Goal: Task Accomplishment & Management: Complete application form

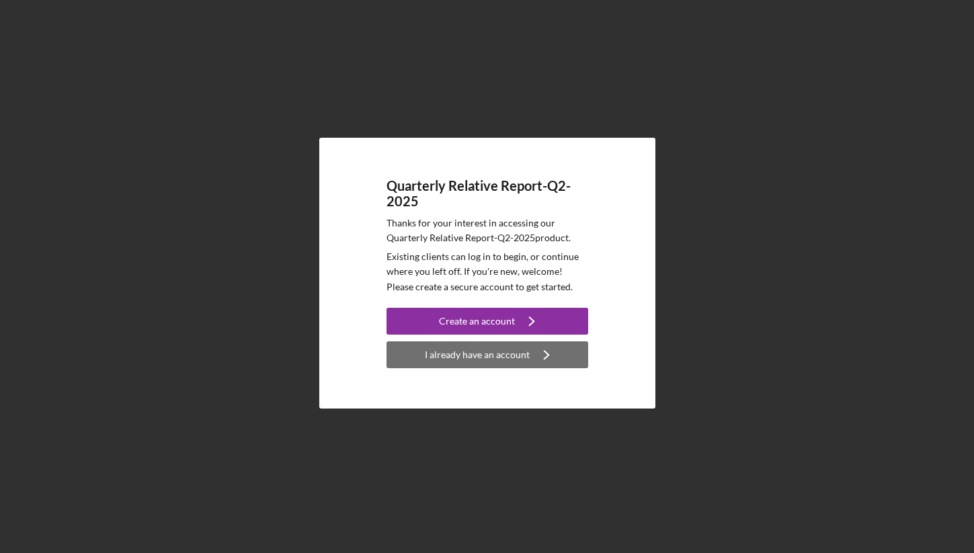
click at [538, 360] on icon "Icon/Navigate" at bounding box center [547, 355] width 34 height 34
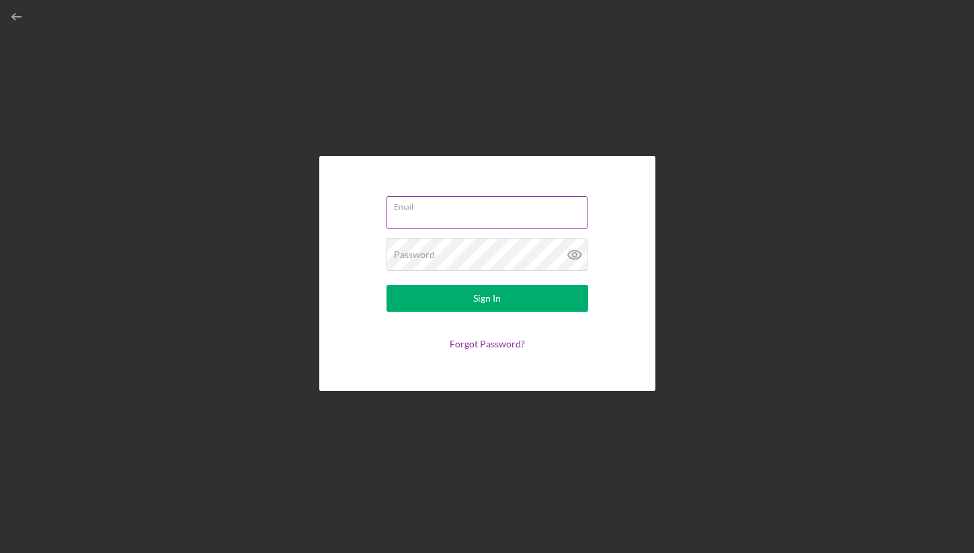
click at [493, 218] on input "Email" at bounding box center [486, 212] width 201 height 32
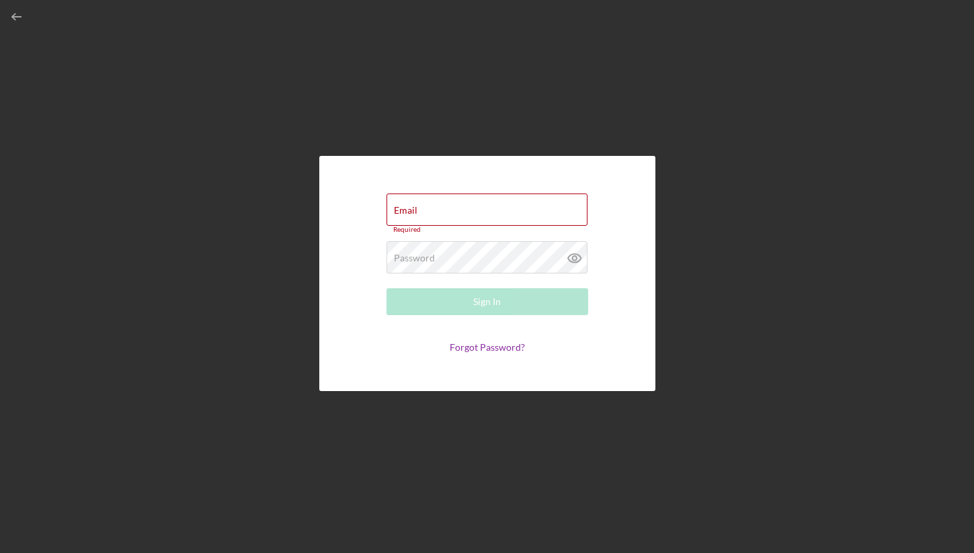
click at [623, 217] on div "Email Required Password Required Sign In Forgot Password?" at bounding box center [487, 273] width 336 height 235
click at [558, 218] on input "Email" at bounding box center [486, 210] width 201 height 32
click at [605, 181] on div "Email Required Password Required Sign In Forgot Password?" at bounding box center [487, 273] width 336 height 235
click at [540, 210] on input "Email" at bounding box center [486, 210] width 201 height 32
click at [613, 220] on form "Email Required Password Required Sign In Forgot Password?" at bounding box center [487, 274] width 269 height 168
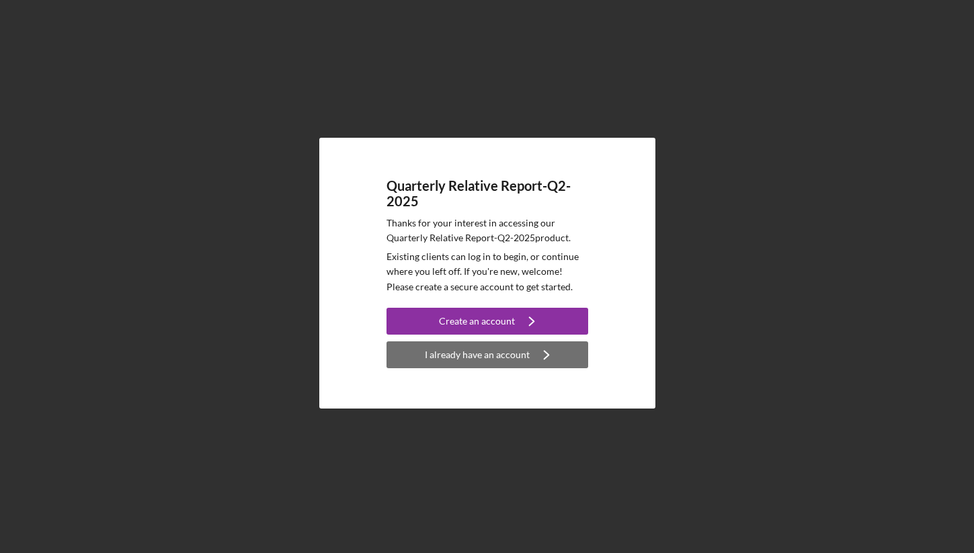
click at [564, 357] on button "I already have an account Icon/Navigate" at bounding box center [487, 354] width 202 height 27
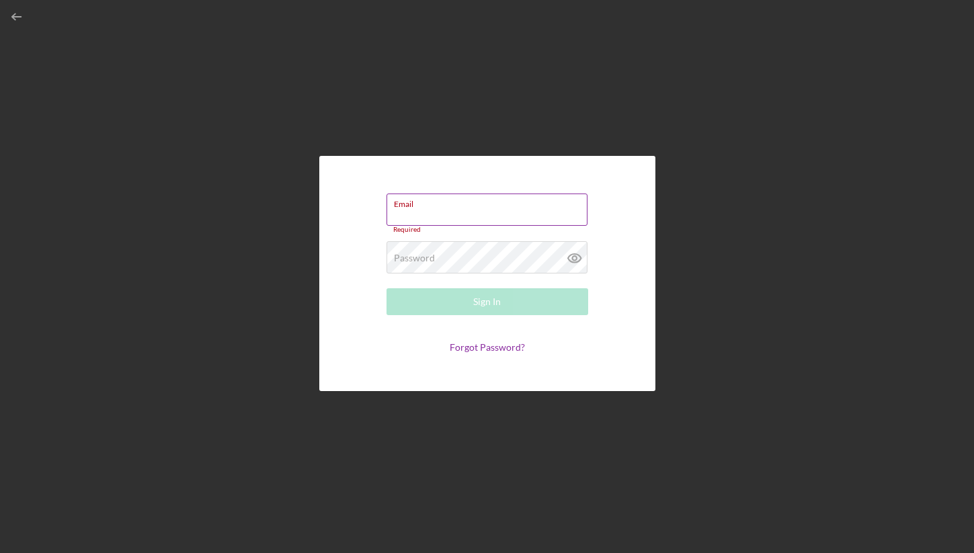
click at [420, 212] on input "Email" at bounding box center [486, 210] width 201 height 32
paste input "[EMAIL_ADDRESS][DOMAIN_NAME]"
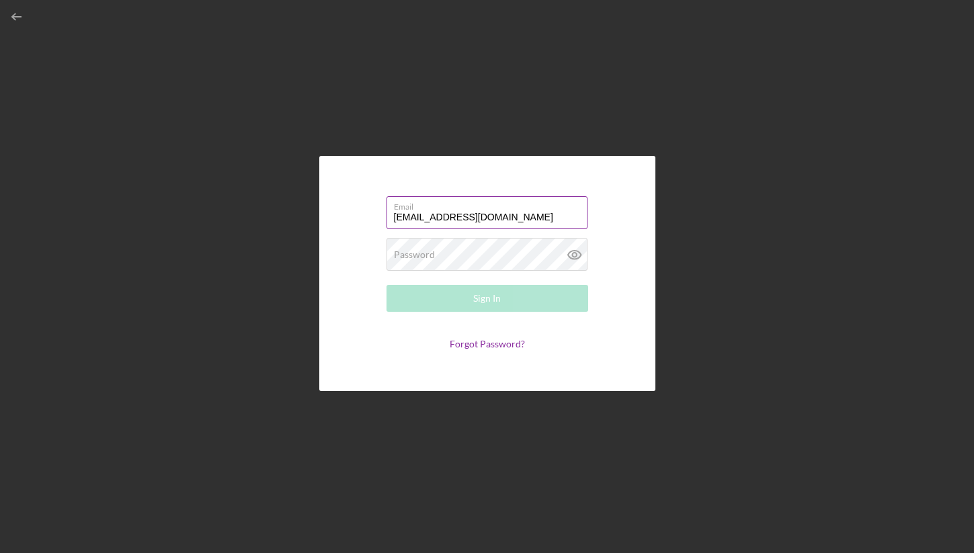
type input "[EMAIL_ADDRESS][DOMAIN_NAME]"
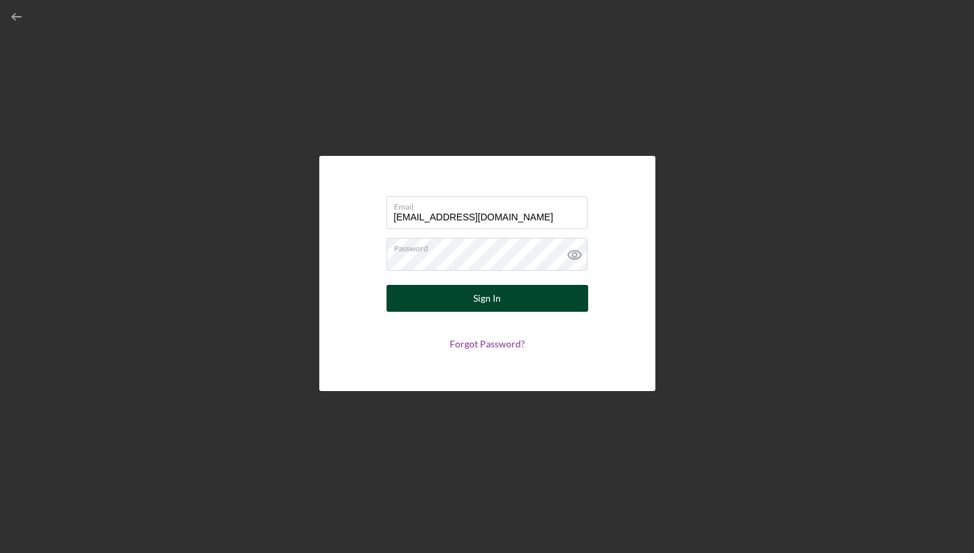
click at [450, 299] on button "Sign In" at bounding box center [487, 298] width 202 height 27
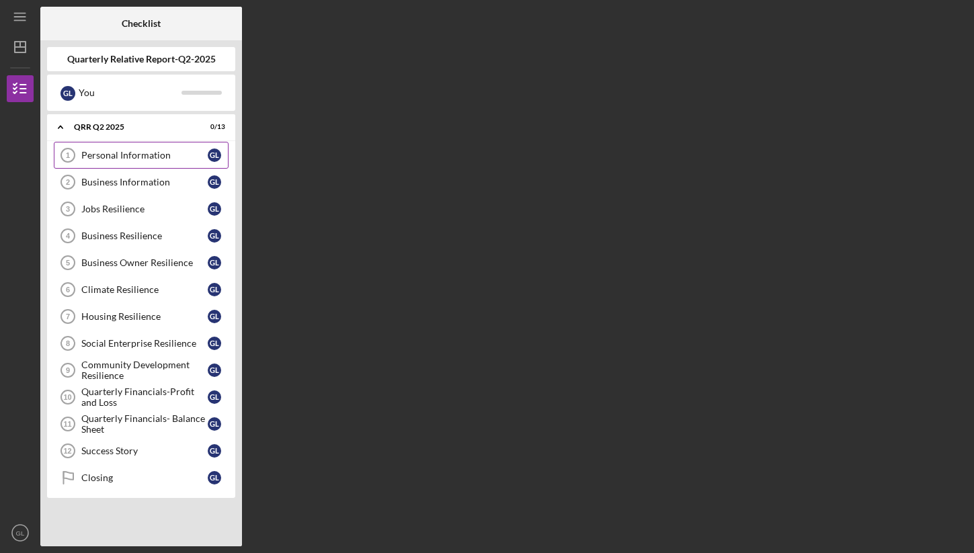
click at [124, 154] on div "Personal Information" at bounding box center [144, 155] width 126 height 11
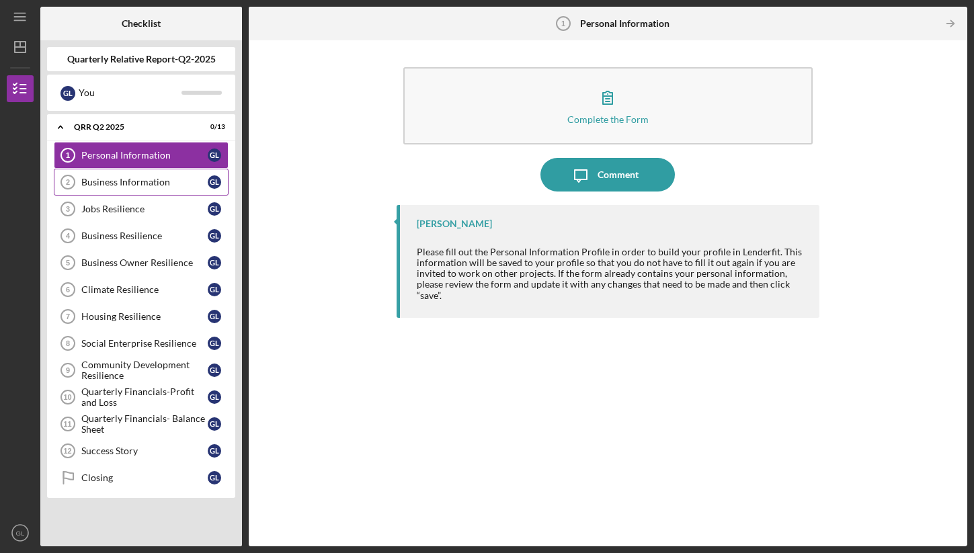
click at [120, 175] on link "Business Information 2 Business Information G L" at bounding box center [141, 182] width 175 height 27
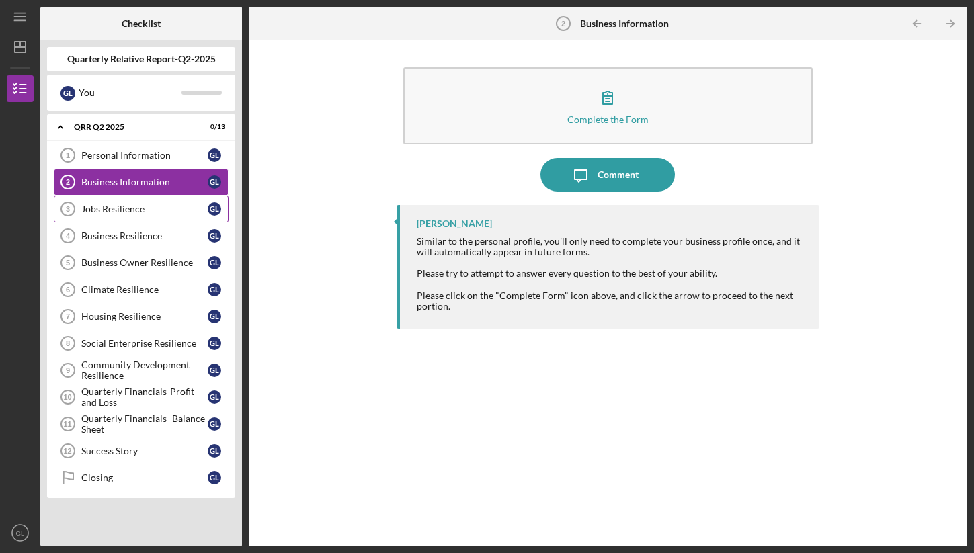
click at [120, 206] on div "Jobs Resilience" at bounding box center [144, 209] width 126 height 11
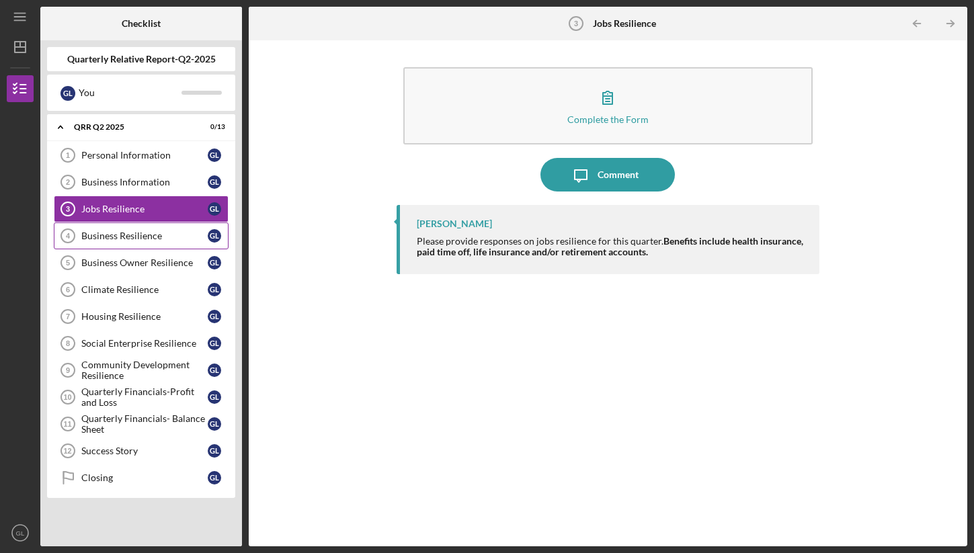
click at [120, 231] on div "Business Resilience" at bounding box center [144, 236] width 126 height 11
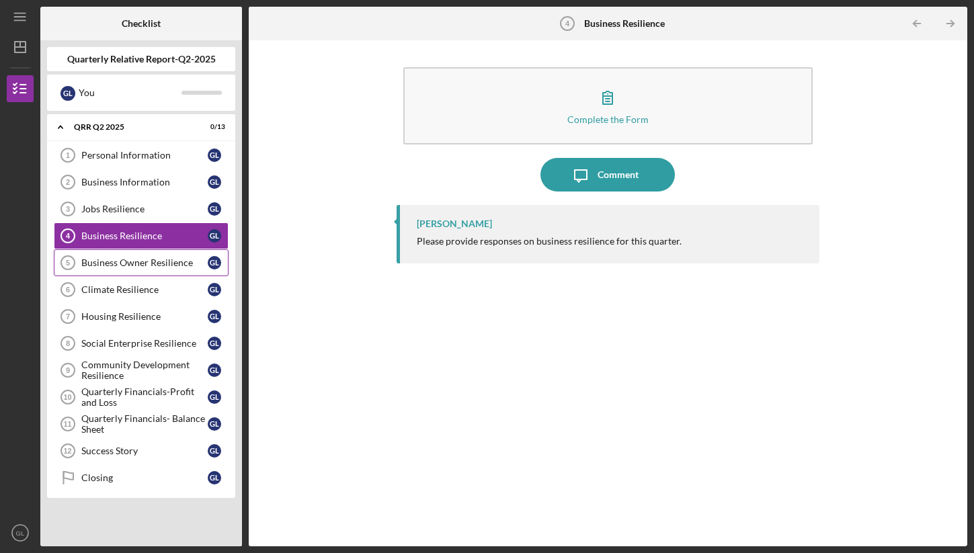
click at [122, 251] on link "Business Owner Resilience 5 Business Owner Resilience G L" at bounding box center [141, 262] width 175 height 27
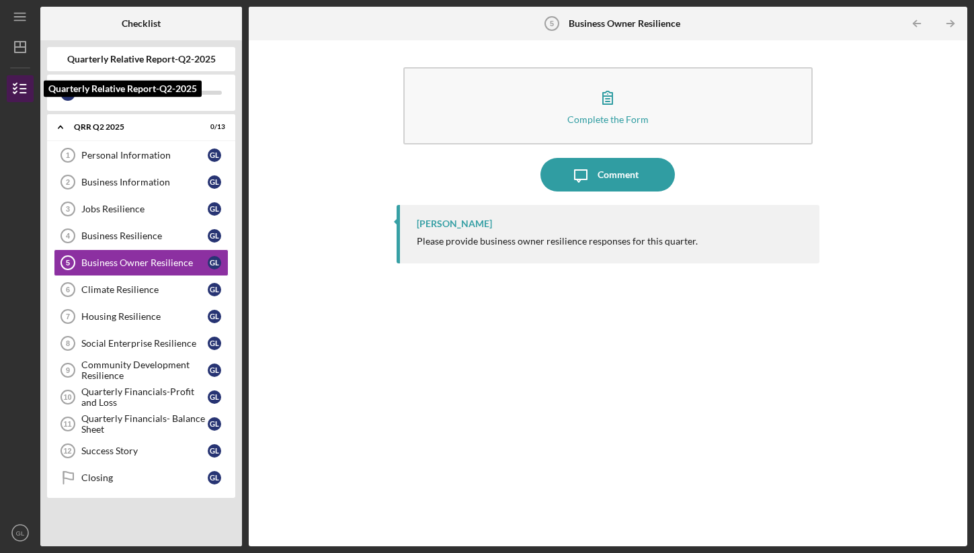
click at [12, 81] on icon "button" at bounding box center [20, 89] width 34 height 34
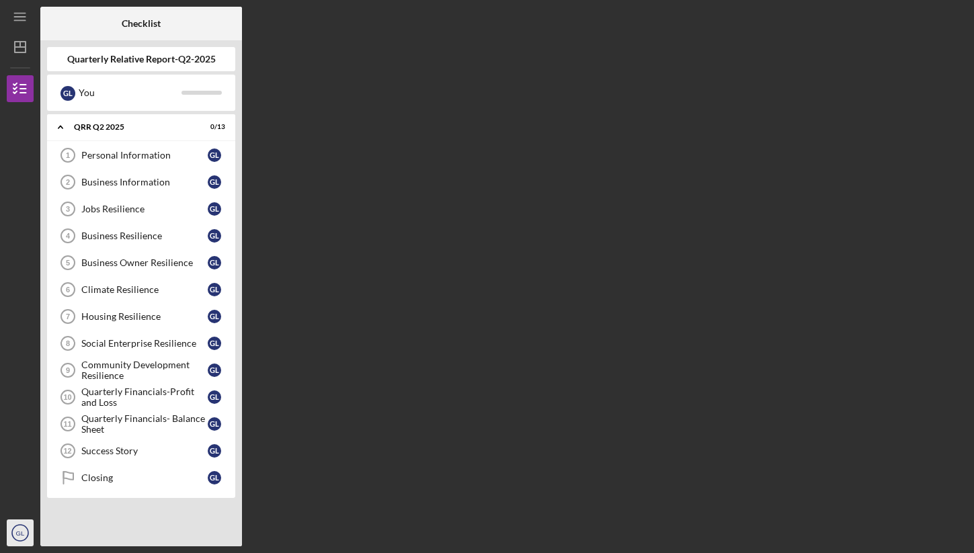
click at [11, 541] on icon "GL" at bounding box center [20, 533] width 27 height 34
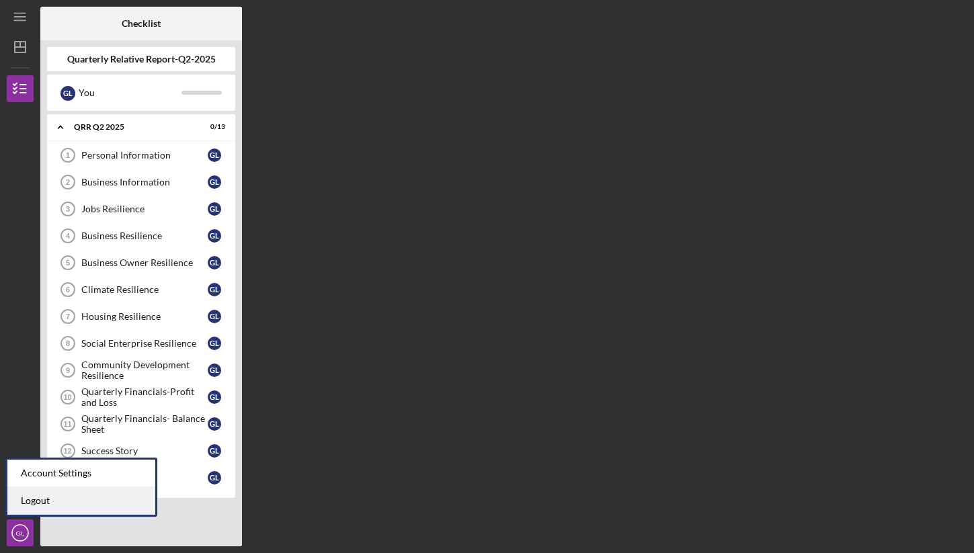
click at [39, 511] on link "Logout" at bounding box center [81, 501] width 148 height 28
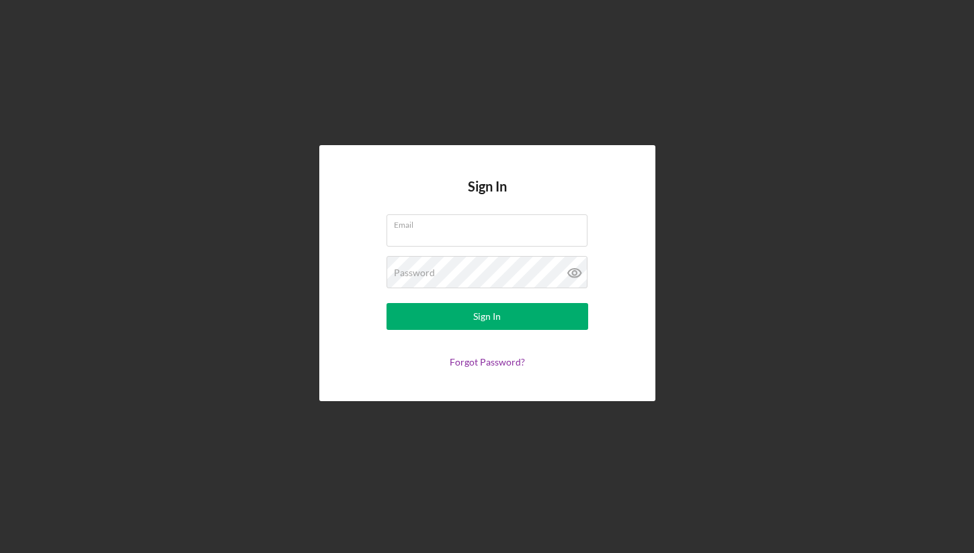
type input "dune@giyahboatcompany.com"
click at [712, 190] on div "Sign In Email dune@giyahboatcompany.com Password Sign In Forgot Password?" at bounding box center [487, 273] width 960 height 546
click at [450, 237] on input "dune@giyahboatcompany.com" at bounding box center [486, 230] width 201 height 32
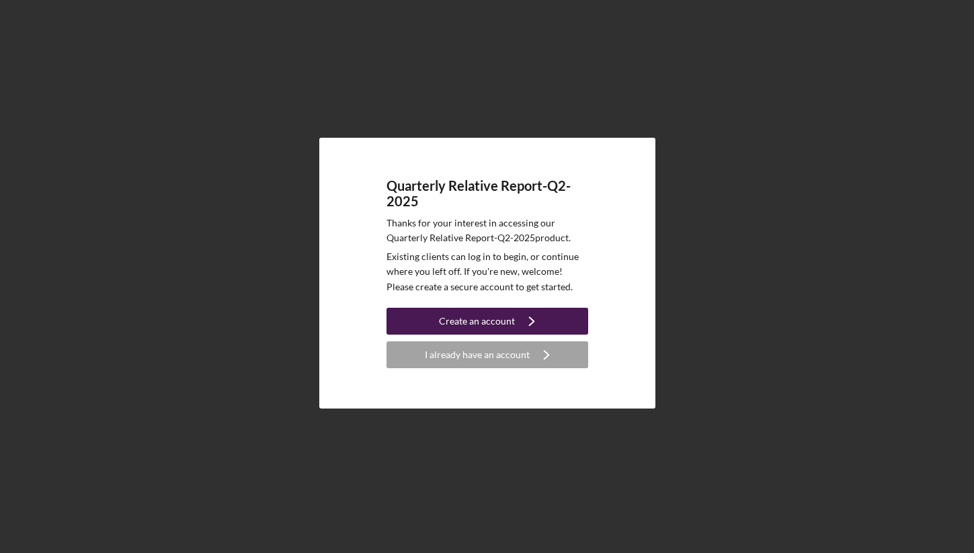
click at [523, 326] on icon "Icon/Navigate" at bounding box center [532, 321] width 34 height 34
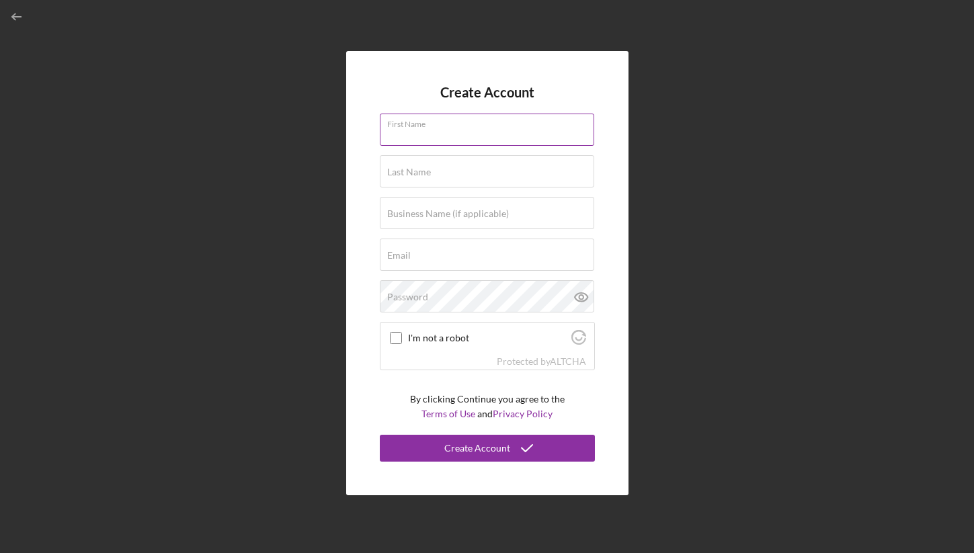
click at [544, 136] on input "First Name" at bounding box center [487, 130] width 214 height 32
click at [410, 129] on input "First Name" at bounding box center [487, 130] width 214 height 32
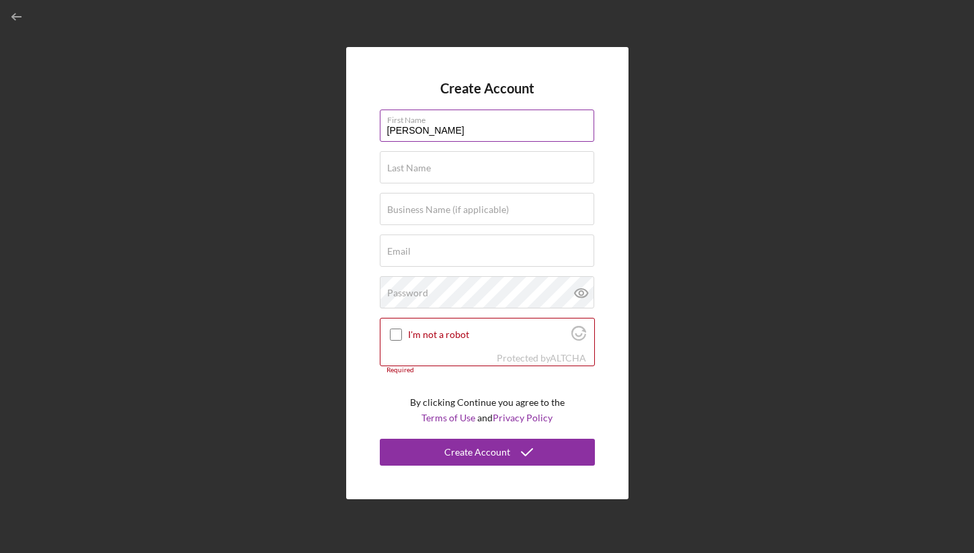
type input "[PERSON_NAME]"
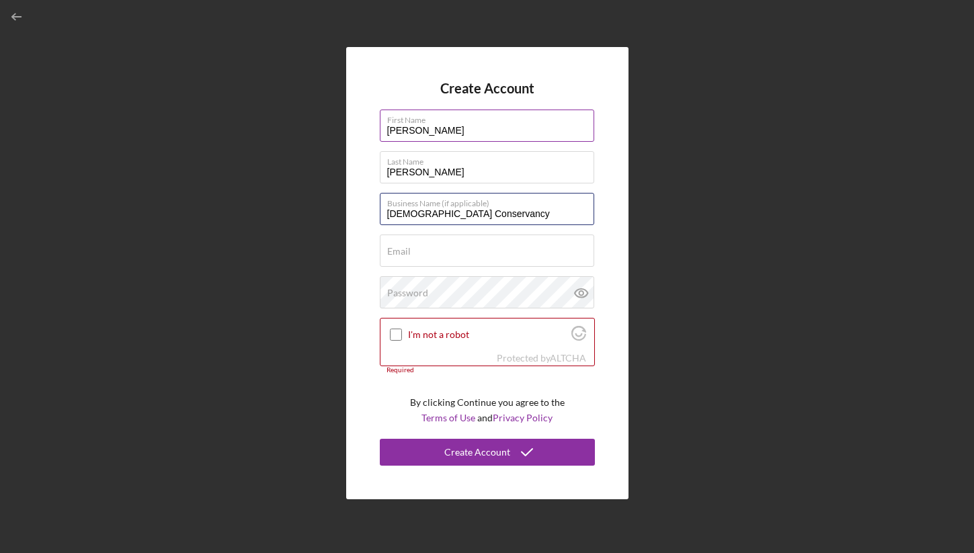
type input "[DEMOGRAPHIC_DATA] Conservancy"
type input "[EMAIL_ADDRESS][DOMAIN_NAME]"
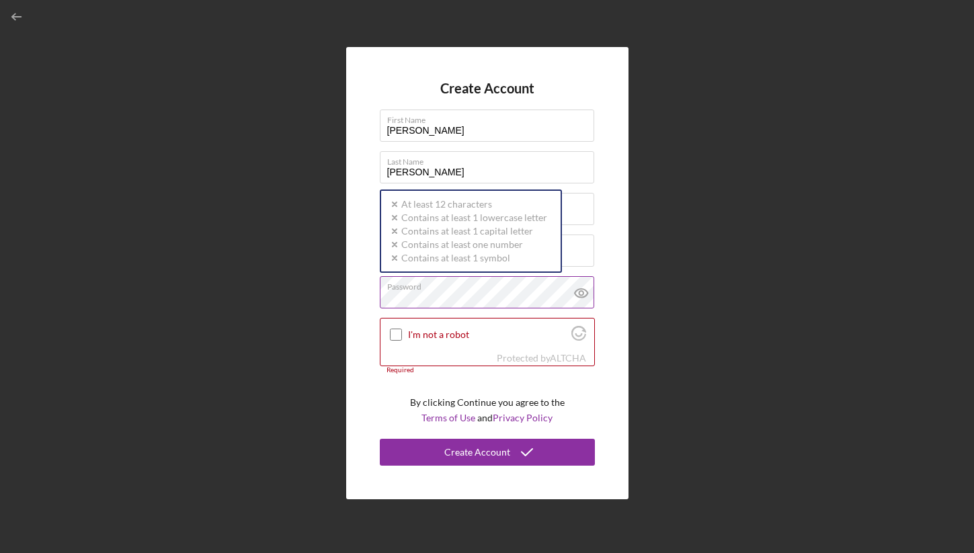
click at [446, 286] on label "Password" at bounding box center [490, 284] width 207 height 15
click at [590, 297] on icon at bounding box center [582, 293] width 34 height 34
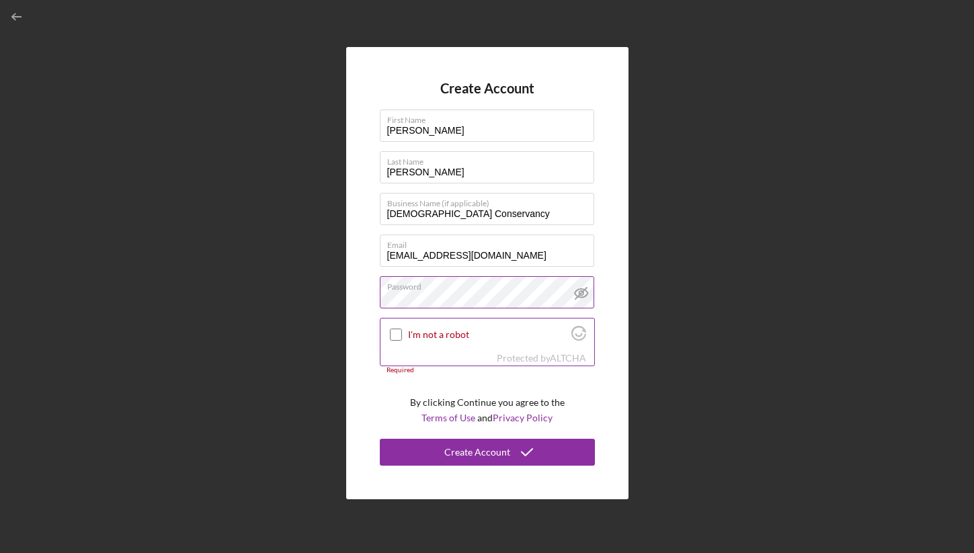
click at [440, 328] on div "I'm not a robot" at bounding box center [487, 335] width 214 height 32
click at [418, 329] on label "I'm not a robot" at bounding box center [487, 334] width 159 height 11
click at [402, 329] on input "I'm not a robot" at bounding box center [396, 335] width 12 height 12
checkbox input "true"
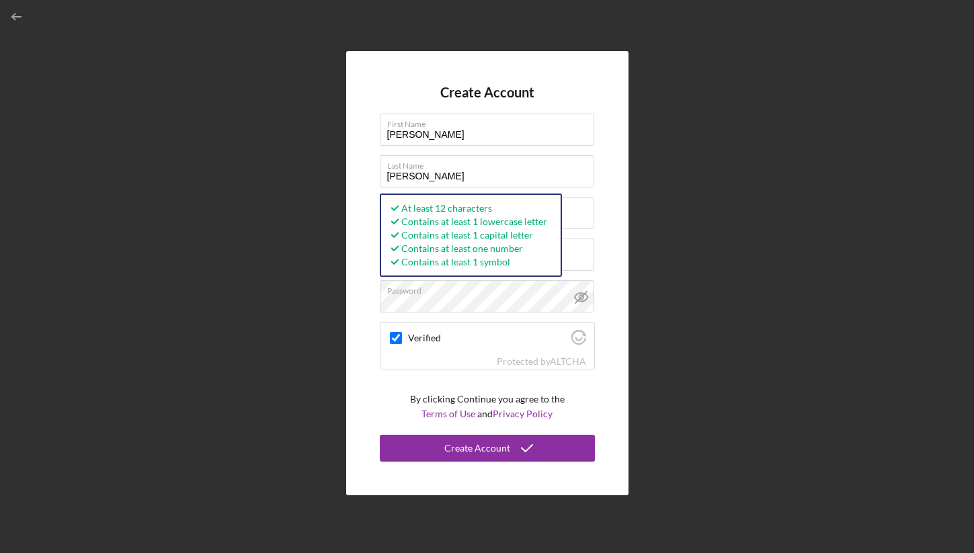
click at [391, 393] on form "Create Account First Name [PERSON_NAME] Last Name [PERSON_NAME] Business Name (…" at bounding box center [487, 274] width 215 height 378
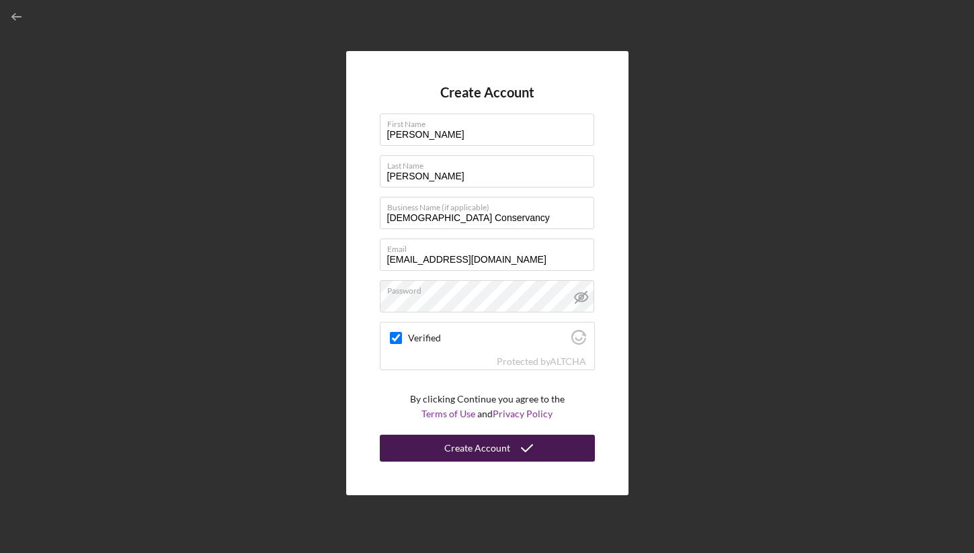
click at [415, 447] on button "Create Account" at bounding box center [487, 448] width 215 height 27
